Goal: Navigation & Orientation: Find specific page/section

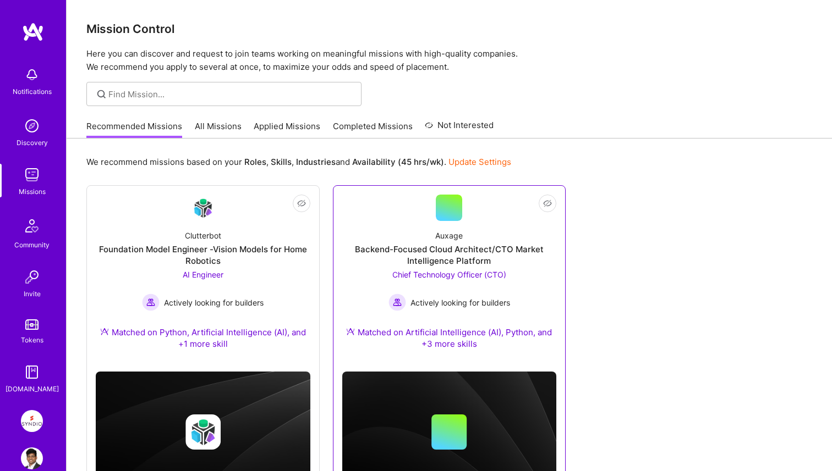
scroll to position [57, 0]
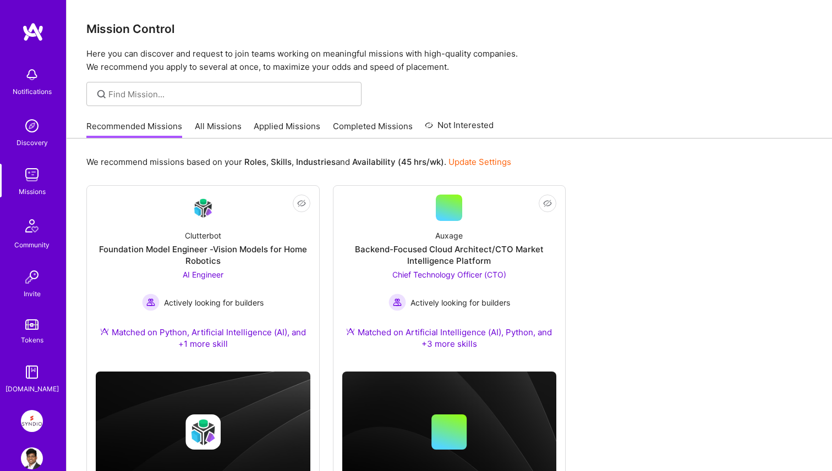
scroll to position [57, 0]
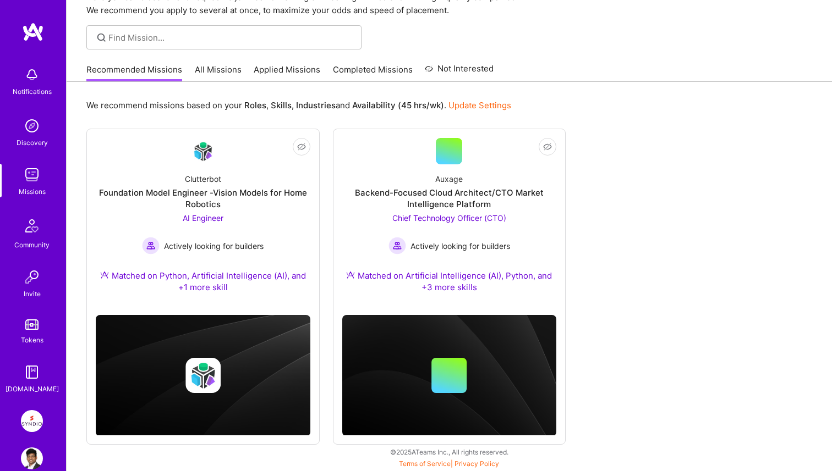
click at [35, 87] on div "Notifications" at bounding box center [32, 92] width 39 height 12
click at [32, 125] on img at bounding box center [32, 126] width 22 height 22
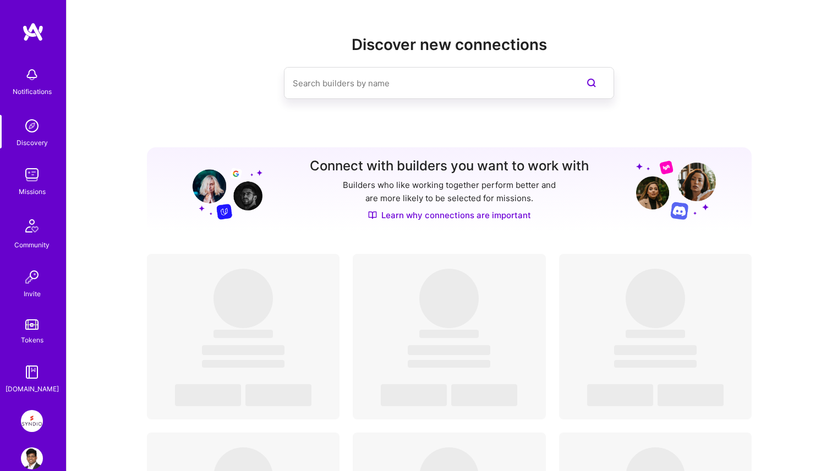
click at [30, 185] on img at bounding box center [32, 175] width 22 height 22
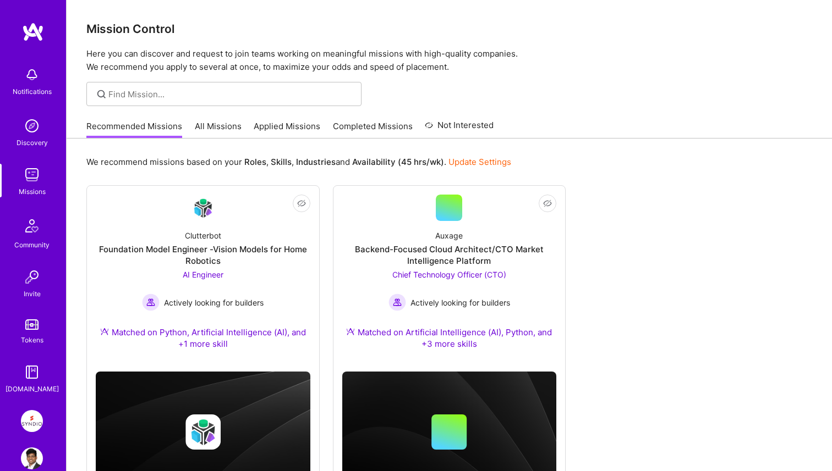
click at [295, 130] on link "Applied Missions" at bounding box center [287, 129] width 67 height 18
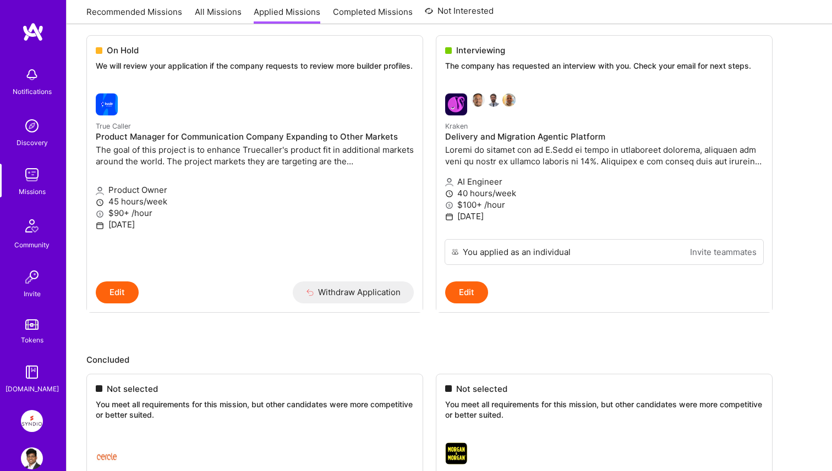
scroll to position [1543, 0]
